Goal: Complete application form

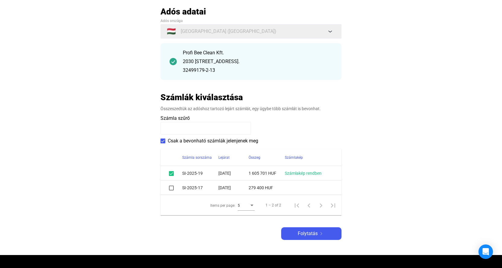
scroll to position [60, 0]
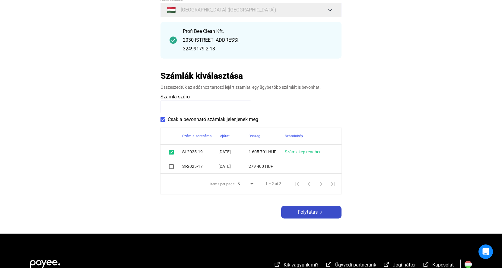
click at [312, 213] on span "Folytatás" at bounding box center [308, 211] width 20 height 7
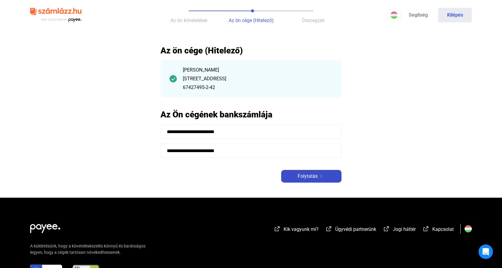
click at [309, 177] on span "Folytatás" at bounding box center [308, 176] width 20 height 7
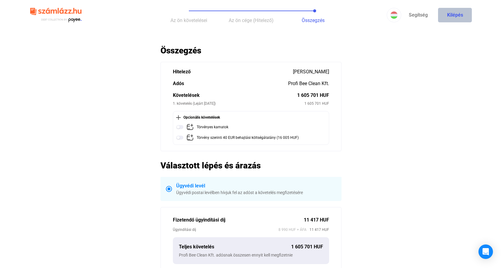
click at [456, 17] on button "Kilépés" at bounding box center [455, 15] width 34 height 14
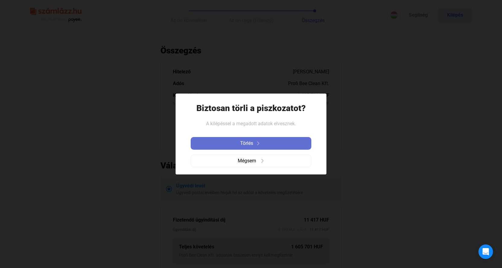
click at [251, 145] on span "Törlés" at bounding box center [246, 143] width 13 height 7
